Goal: Task Accomplishment & Management: Manage account settings

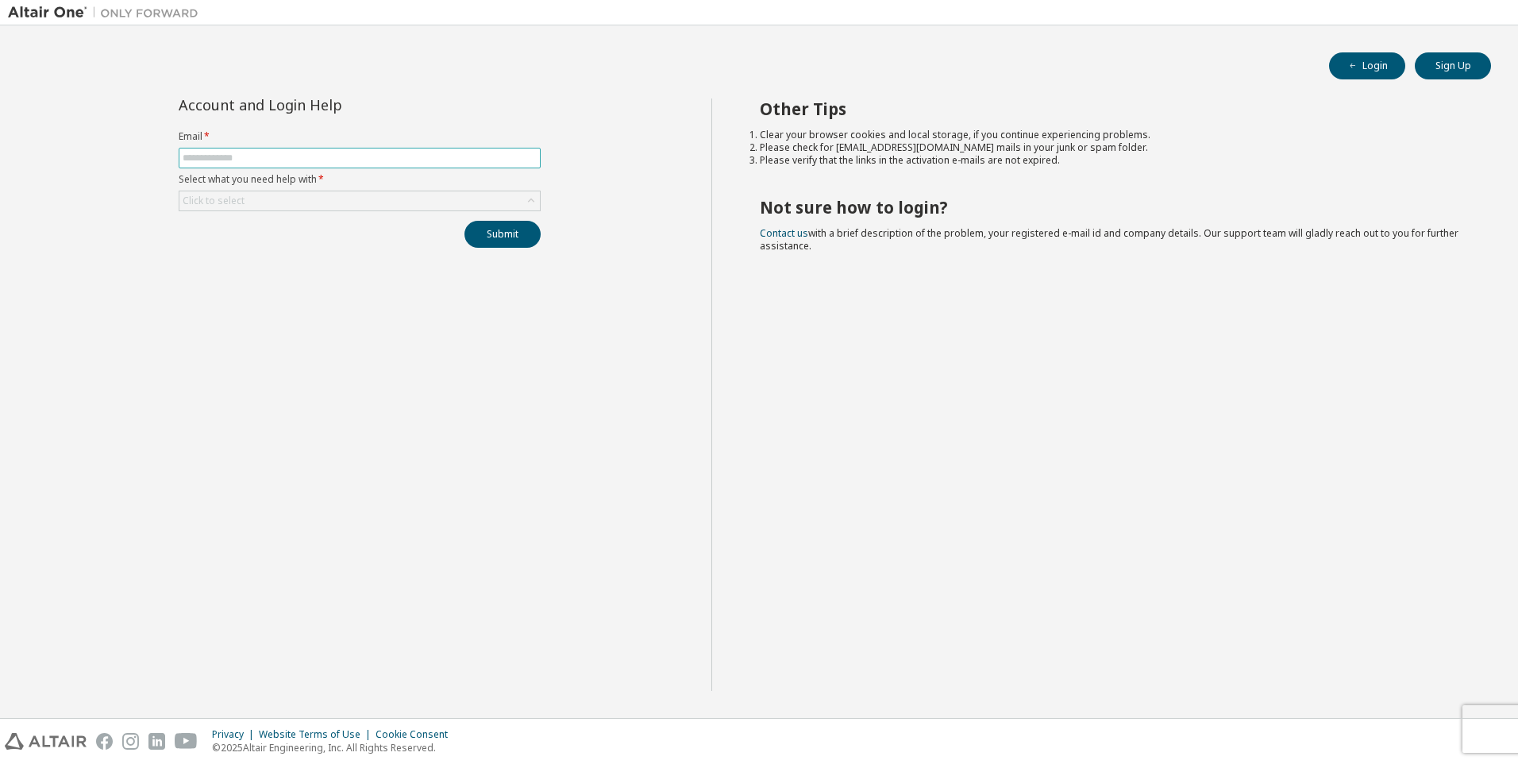
click at [223, 157] on input "text" at bounding box center [360, 158] width 354 height 13
type input "**********"
click at [338, 206] on div "Click to select" at bounding box center [359, 200] width 361 height 19
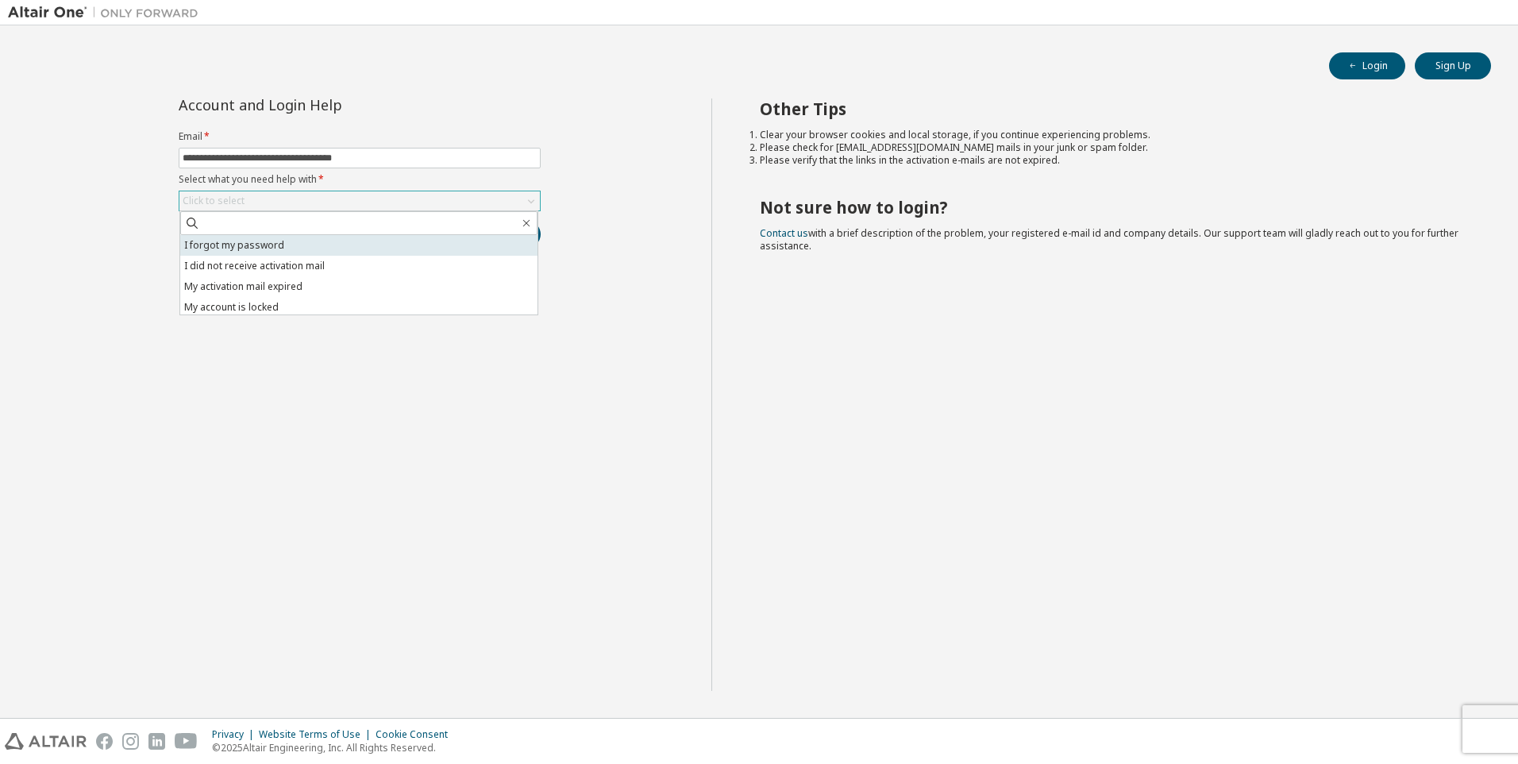
click at [331, 240] on li "I forgot my password" at bounding box center [358, 245] width 357 height 21
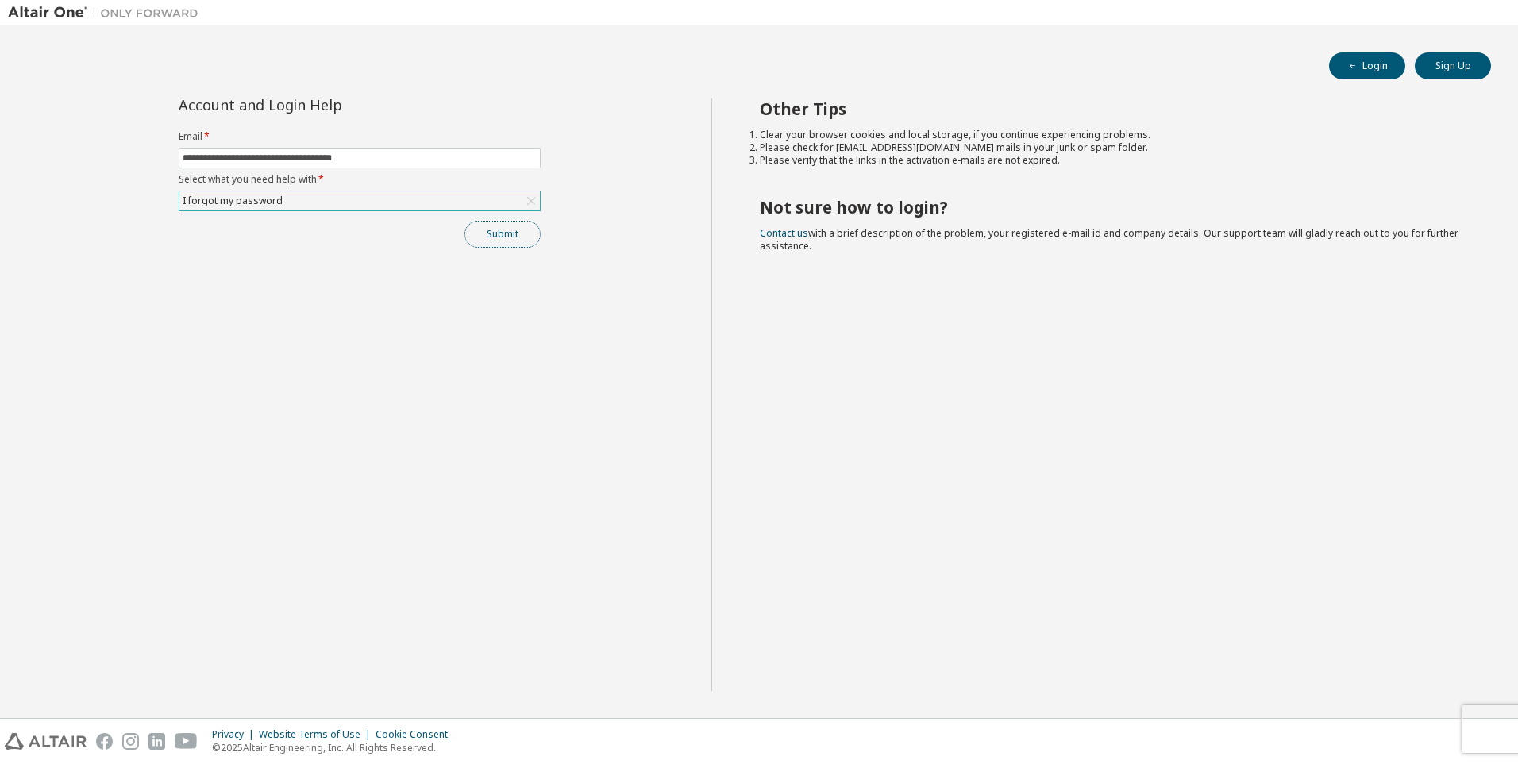
click at [515, 237] on button "Submit" at bounding box center [503, 234] width 76 height 27
click at [501, 236] on button "Submit" at bounding box center [503, 234] width 76 height 27
click at [499, 235] on button "Submit" at bounding box center [503, 234] width 76 height 27
